Goal: Information Seeking & Learning: Check status

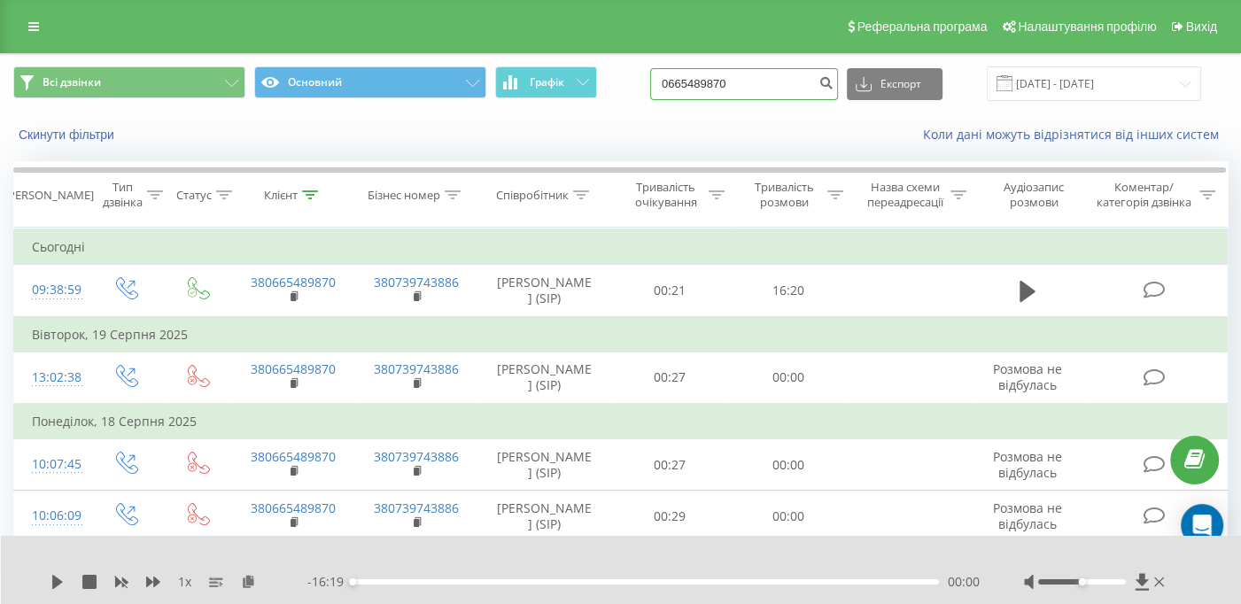
drag, startPoint x: 783, startPoint y: 74, endPoint x: 617, endPoint y: 81, distance: 166.7
click at [617, 84] on div "Всі дзвінки Основний Графік 0665489870 Експорт .csv .xls .xlsx 21.05.2025 - 21.…" at bounding box center [620, 83] width 1215 height 35
paste input "7) 801-61-73"
type input "0678016173"
click at [834, 76] on icon "submit" at bounding box center [826, 80] width 15 height 11
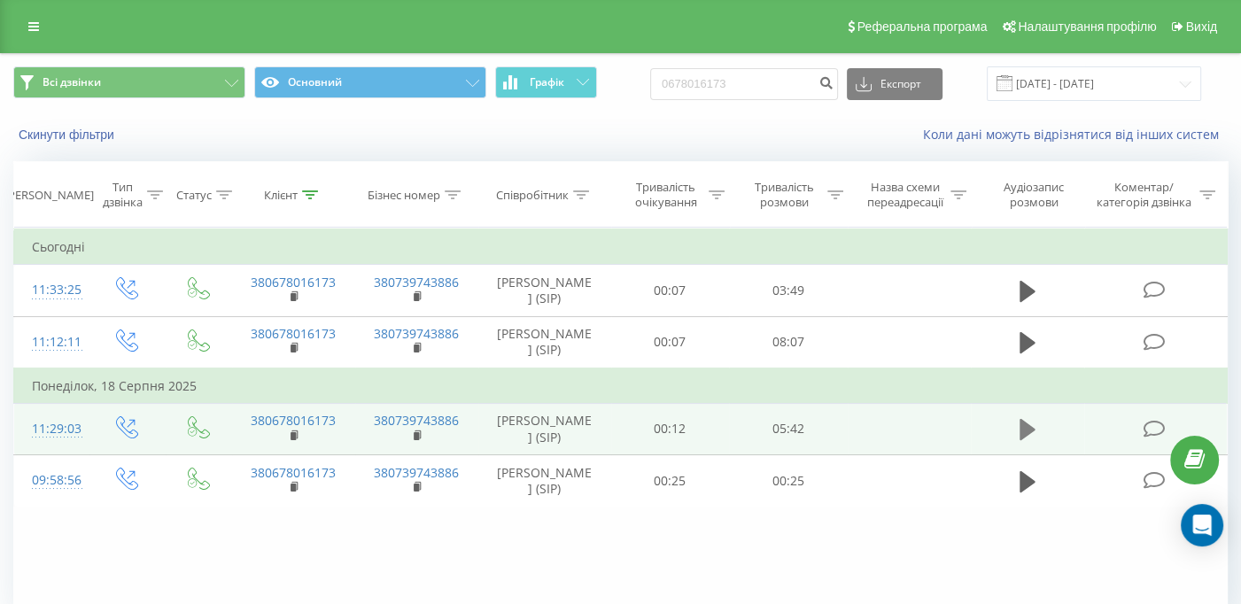
click at [1032, 431] on icon at bounding box center [1028, 429] width 16 height 21
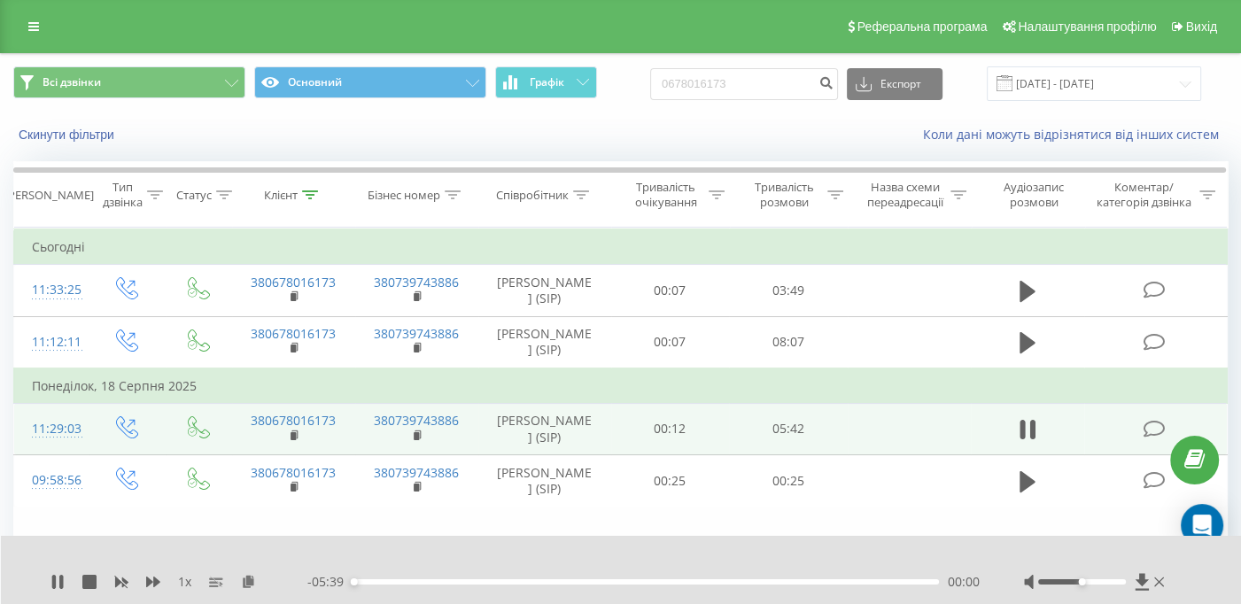
click at [380, 584] on div "00:00" at bounding box center [646, 581] width 586 height 5
click at [416, 579] on div "00:17" at bounding box center [646, 581] width 586 height 5
click at [540, 584] on div "01:48" at bounding box center [646, 581] width 586 height 5
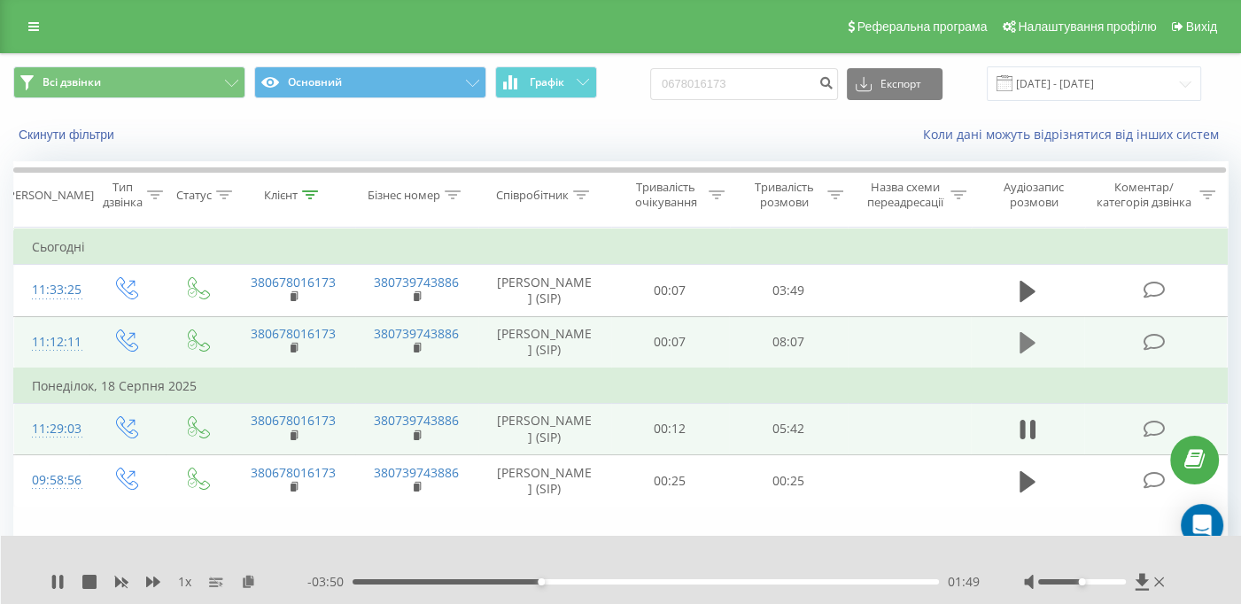
click at [1038, 332] on button at bounding box center [1027, 343] width 27 height 27
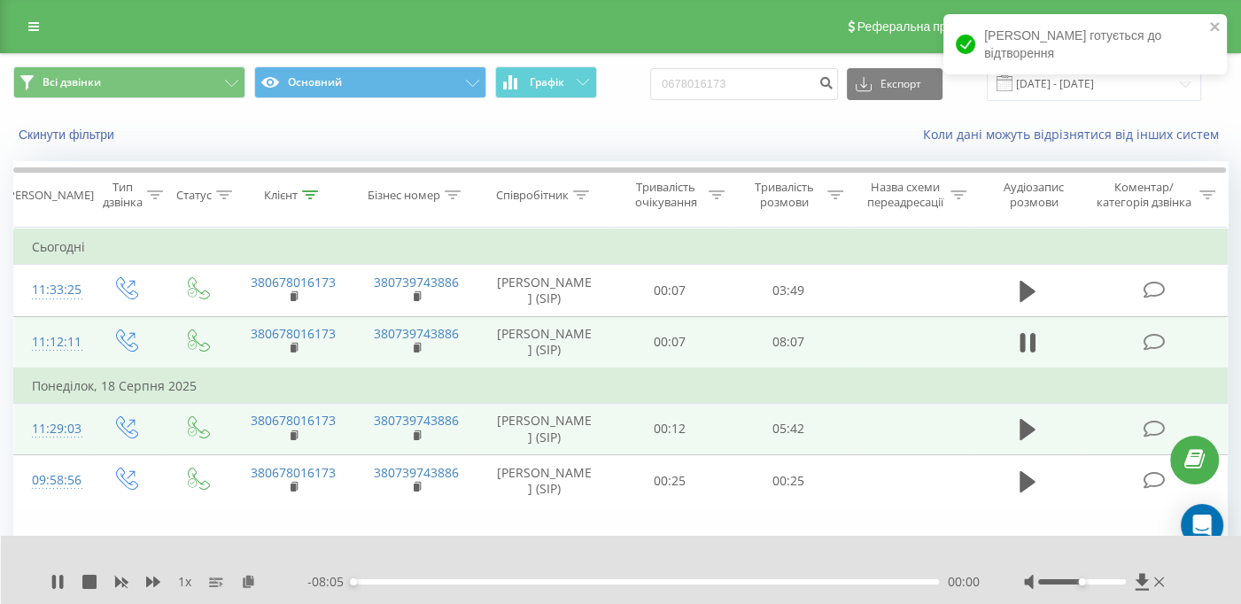
click at [375, 578] on div "- 08:05 00:00 00:00" at bounding box center [643, 582] width 672 height 18
click at [396, 581] on div "00:37" at bounding box center [646, 581] width 586 height 5
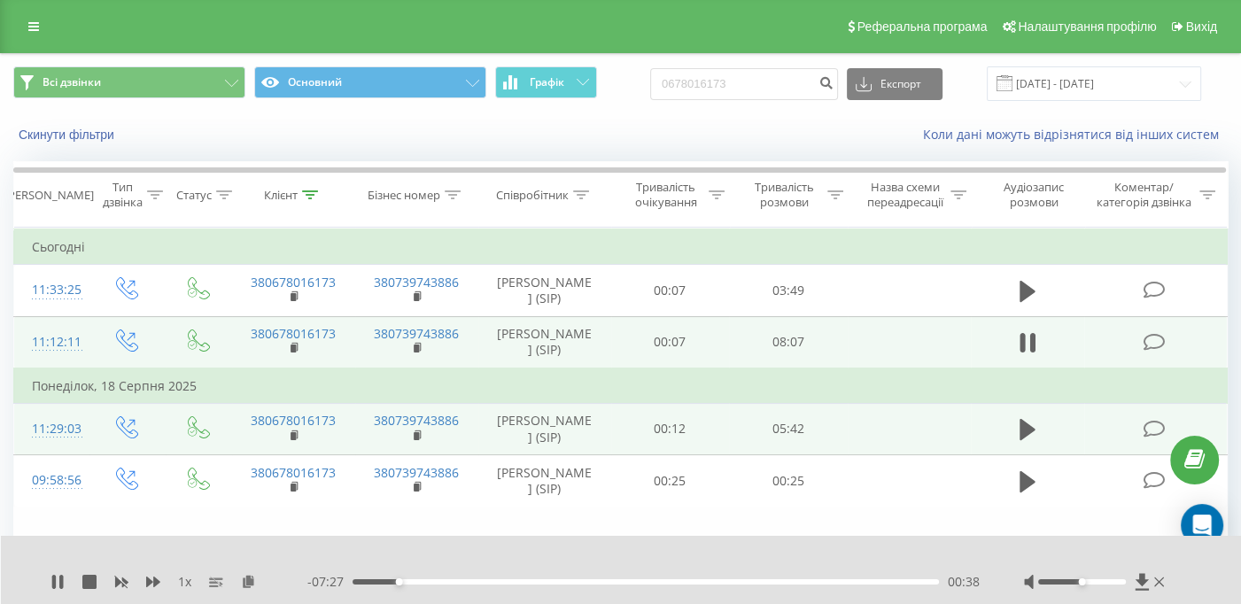
click at [361, 583] on div "00:38" at bounding box center [646, 581] width 586 height 5
drag, startPoint x: 1093, startPoint y: 579, endPoint x: 1109, endPoint y: 579, distance: 15.9
click at [1109, 579] on div at bounding box center [1096, 582] width 144 height 18
click at [1109, 579] on div at bounding box center [1082, 581] width 88 height 5
click at [1115, 579] on div "Accessibility label" at bounding box center [1117, 581] width 7 height 7
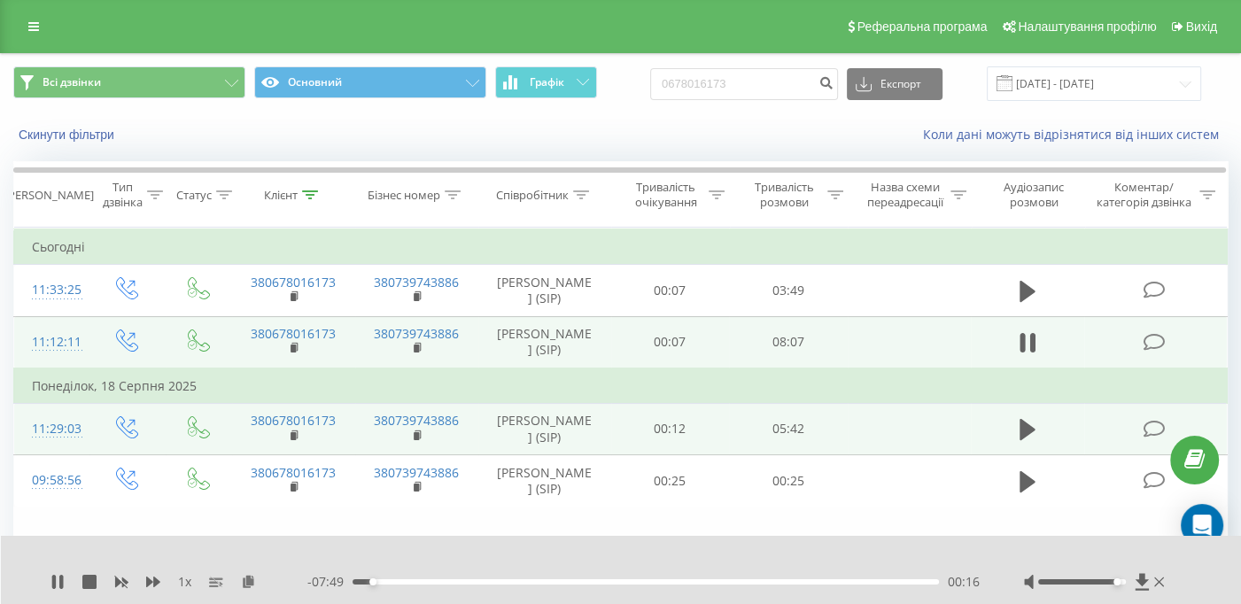
click at [177, 574] on div "1 x" at bounding box center [178, 582] width 257 height 18
click at [562, 581] on div "00:17" at bounding box center [646, 581] width 586 height 5
click at [797, 580] on div "00:00" at bounding box center [646, 581] width 586 height 5
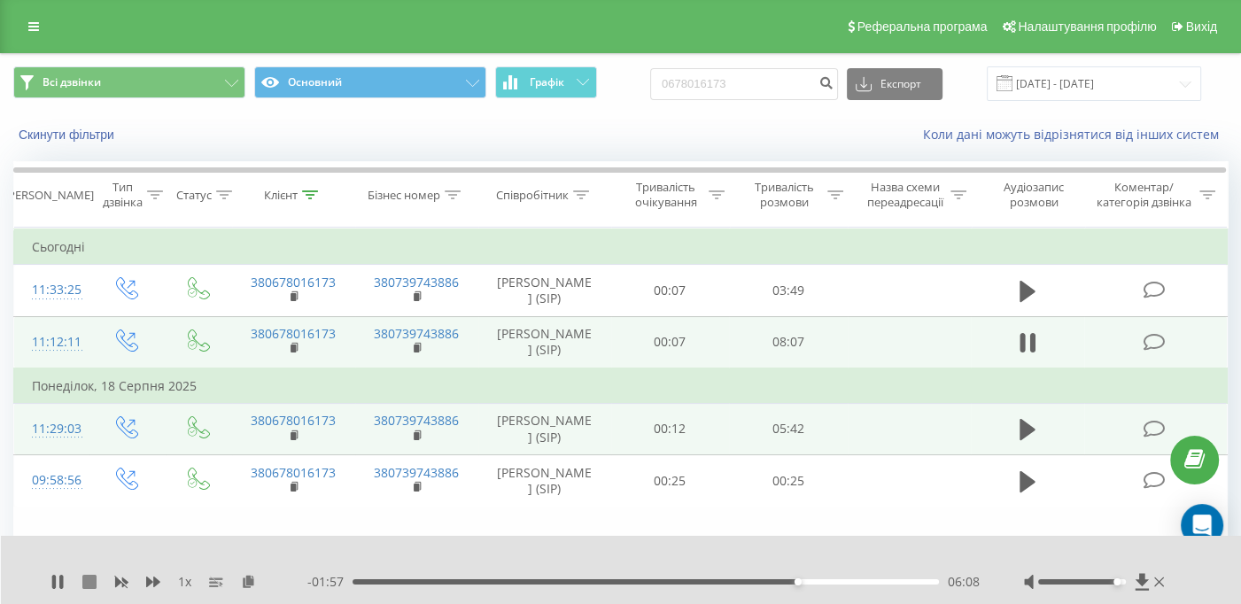
click at [87, 582] on icon at bounding box center [89, 582] width 14 height 14
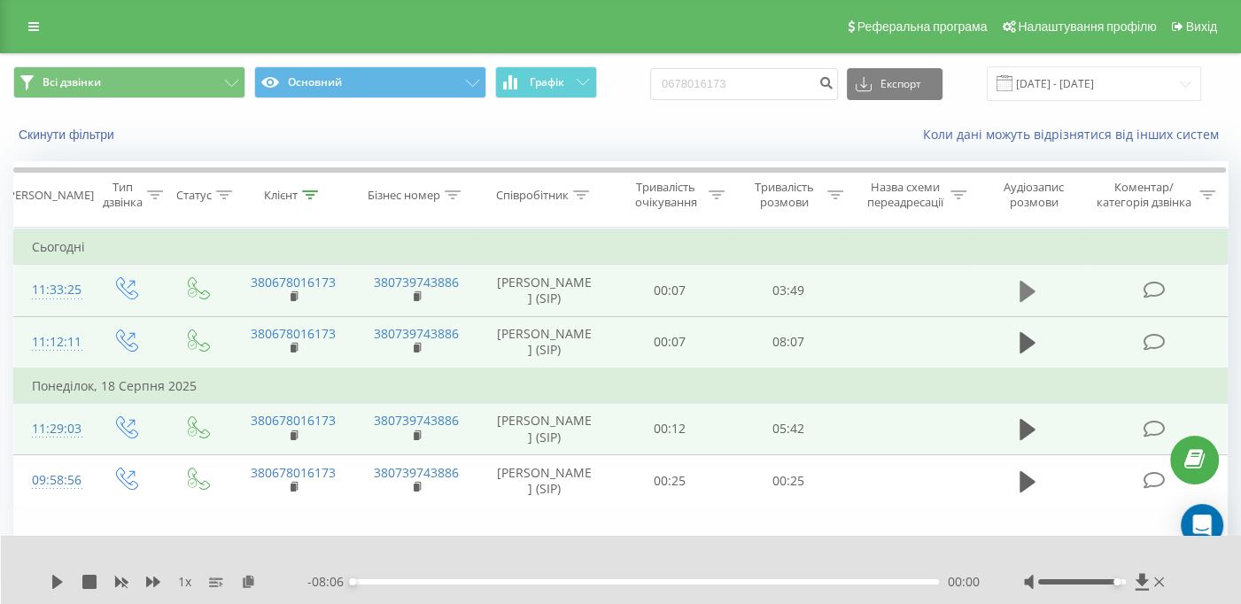
click at [1028, 292] on icon at bounding box center [1028, 291] width 16 height 21
click at [1025, 285] on icon at bounding box center [1023, 291] width 5 height 19
click at [1145, 579] on icon at bounding box center [1142, 581] width 13 height 17
click at [1020, 281] on button at bounding box center [1027, 291] width 27 height 27
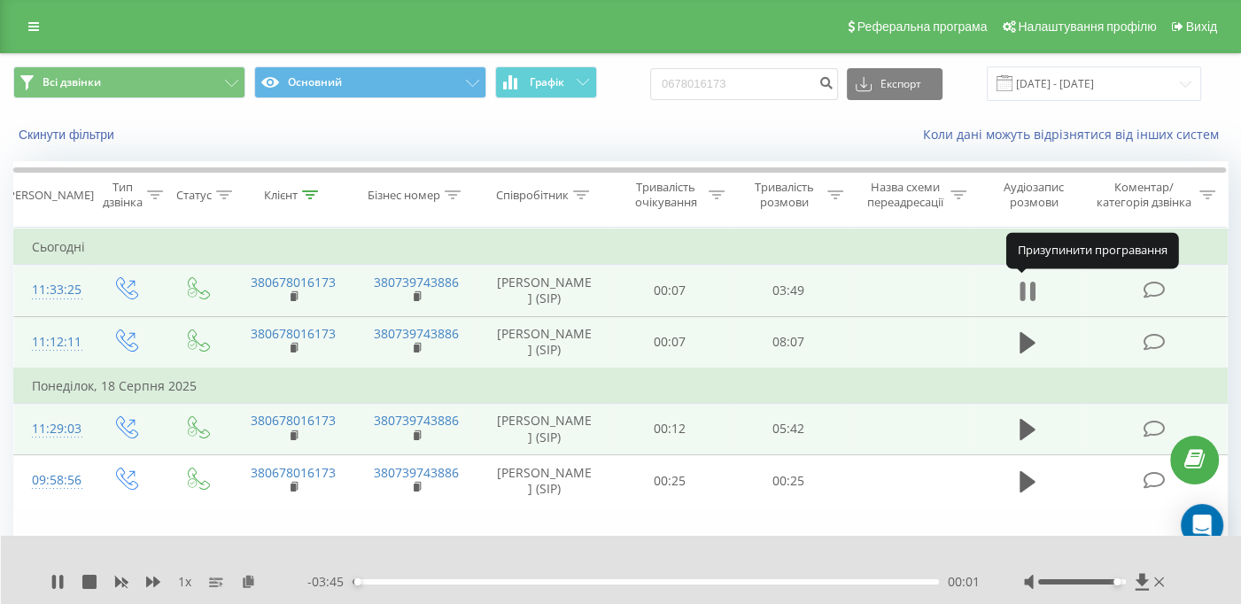
click at [1021, 283] on icon at bounding box center [1023, 291] width 5 height 19
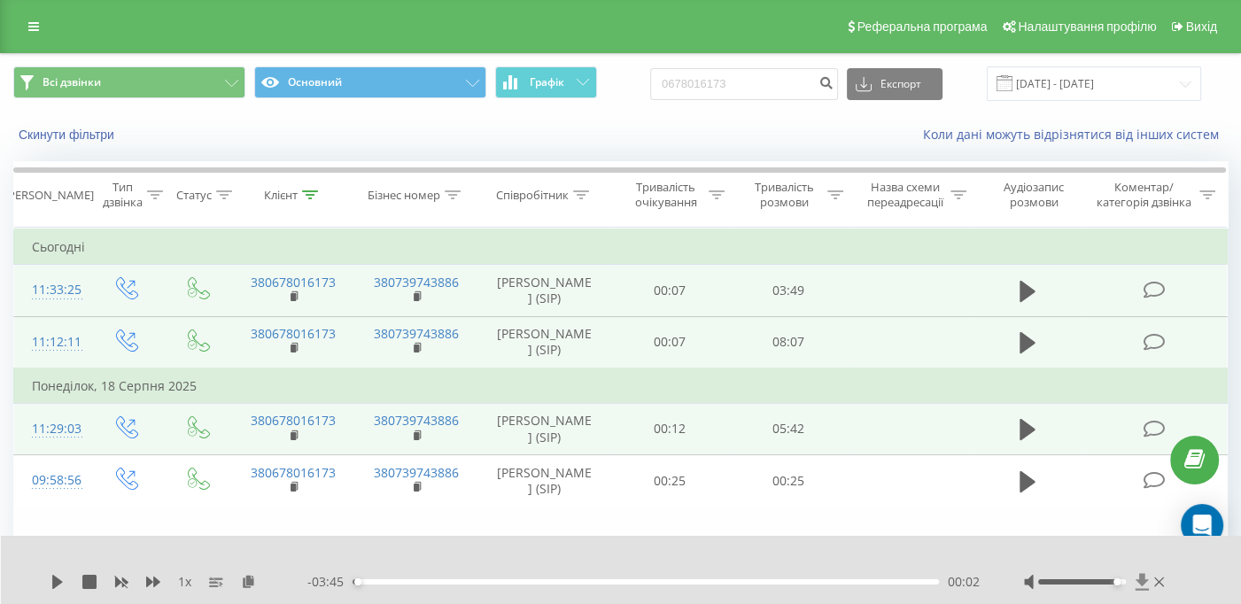
click at [1141, 578] on icon at bounding box center [1142, 581] width 13 height 17
